Goal: Task Accomplishment & Management: Use online tool/utility

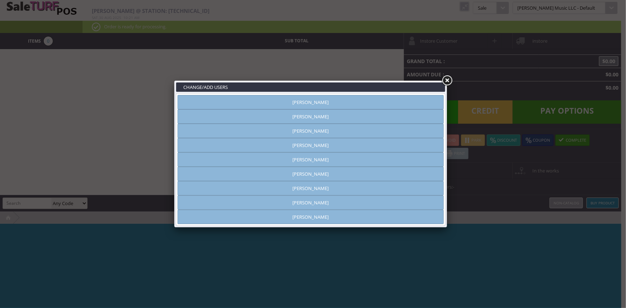
click at [342, 117] on link "Andrew Nelson" at bounding box center [311, 116] width 266 height 14
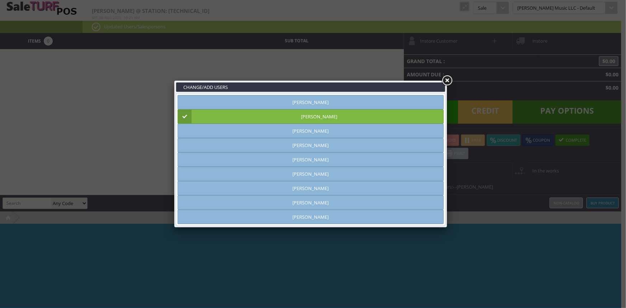
click at [445, 77] on link at bounding box center [447, 80] width 13 height 13
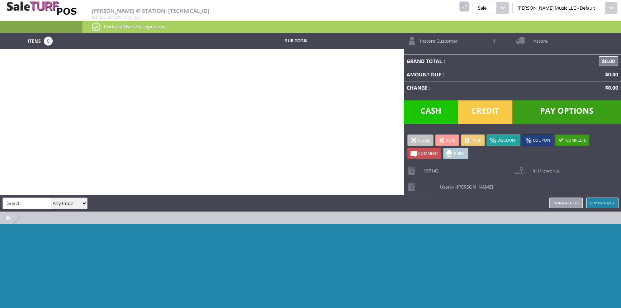
click at [469, 7] on link at bounding box center [464, 6] width 9 height 9
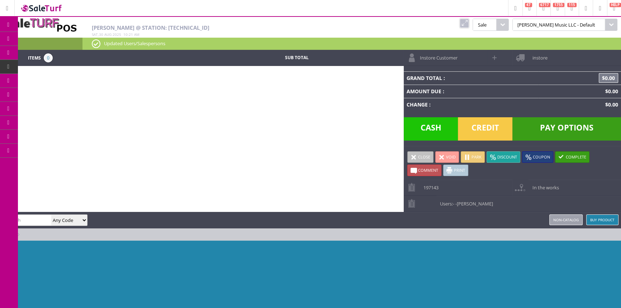
click at [64, 81] on span "Order List" at bounding box center [53, 81] width 21 height 6
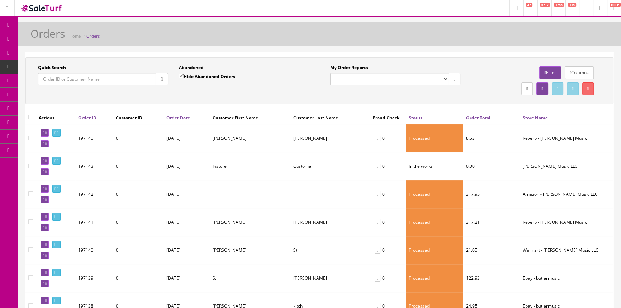
click at [57, 79] on input "Quick Search" at bounding box center [97, 79] width 118 height 13
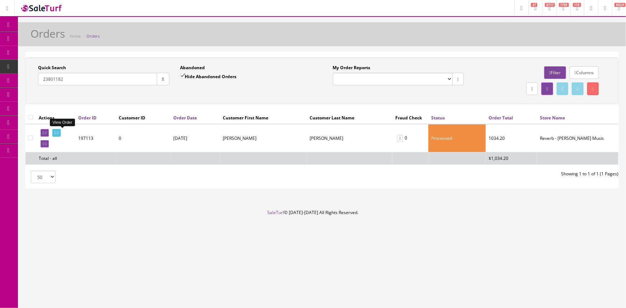
type input "23801182"
click at [58, 132] on icon at bounding box center [57, 133] width 1 height 4
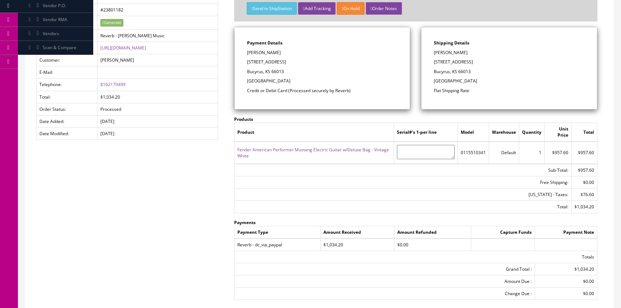
scroll to position [98, 0]
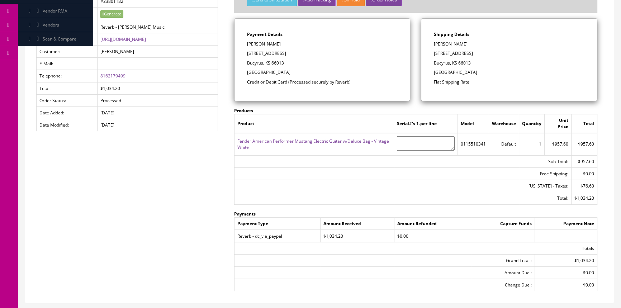
click at [365, 142] on link "Fender American Performer Mustang Electric Guitar w/Deluxe Bag - Vintage White" at bounding box center [314, 144] width 152 height 12
click at [250, 141] on link "Fender American Performer Mustang Electric Guitar w/Deluxe Bag - Vintage White" at bounding box center [314, 144] width 152 height 12
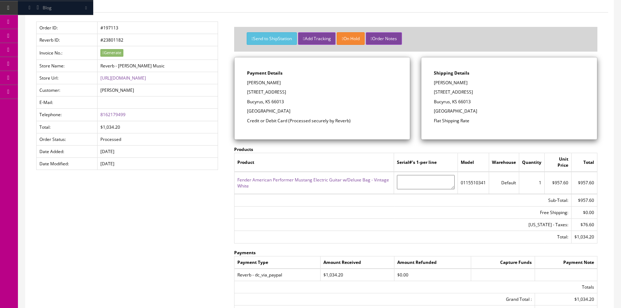
scroll to position [32, 0]
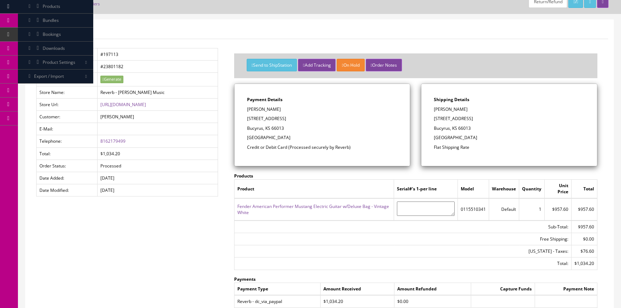
click at [411, 208] on textarea at bounding box center [426, 209] width 58 height 14
click at [380, 205] on link "Fender American Performer Mustang Electric Guitar w/Deluxe Bag - Vintage White" at bounding box center [314, 209] width 152 height 12
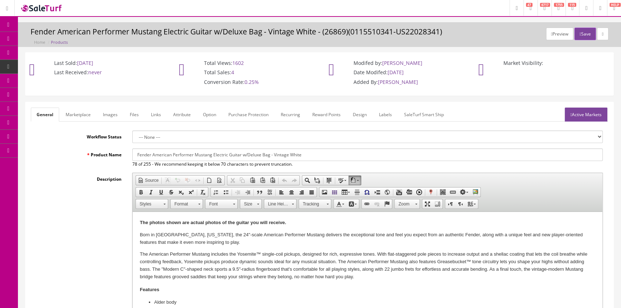
click at [30, 39] on link "Products" at bounding box center [55, 39] width 75 height 14
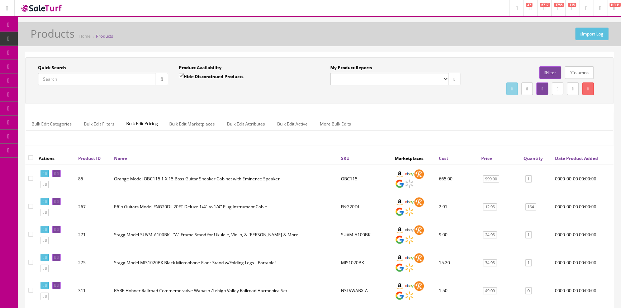
click at [41, 69] on icon at bounding box center [38, 67] width 8 height 6
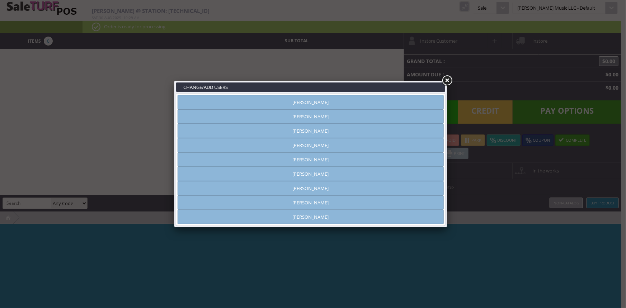
type input "[PERSON_NAME]"
click at [364, 118] on link "[PERSON_NAME]" at bounding box center [311, 116] width 266 height 14
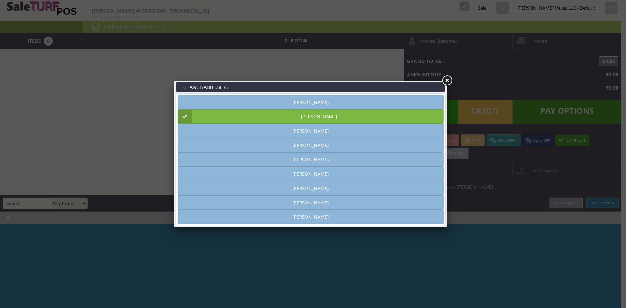
click at [447, 78] on link at bounding box center [447, 80] width 13 height 13
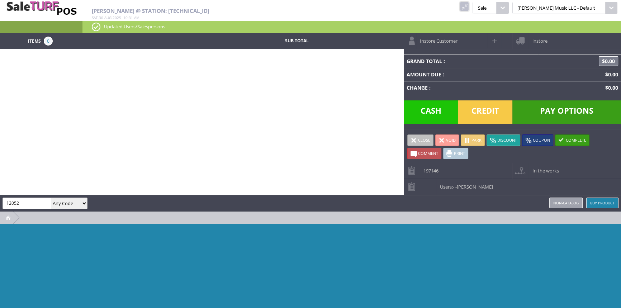
type input "12052"
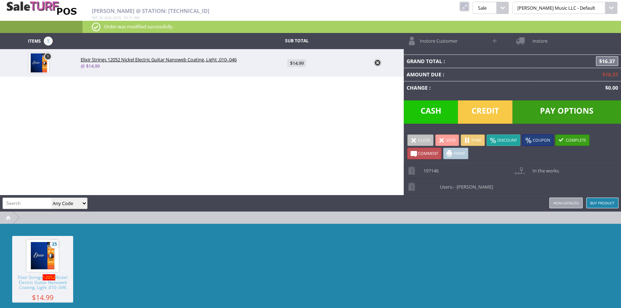
click at [489, 112] on span "Credit" at bounding box center [485, 111] width 55 height 23
